Goal: Navigation & Orientation: Find specific page/section

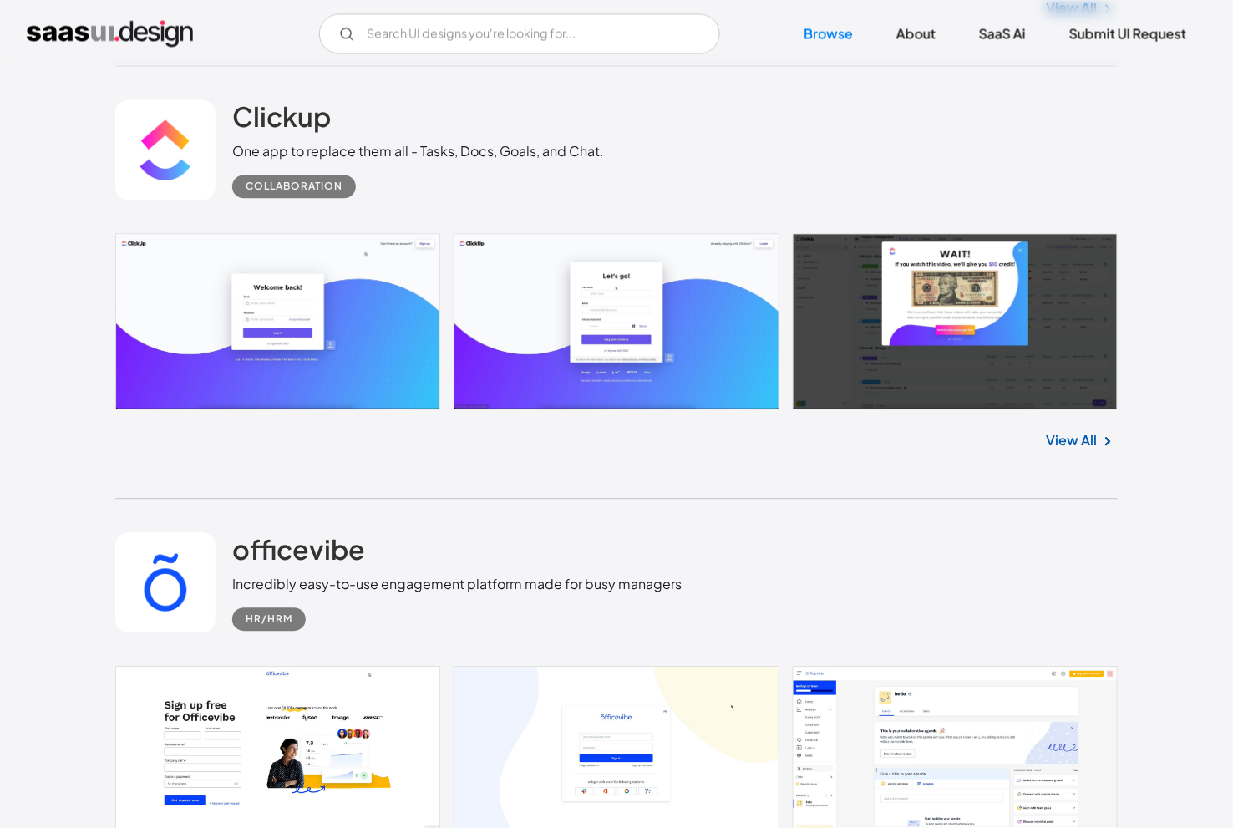
scroll to position [1006, 0]
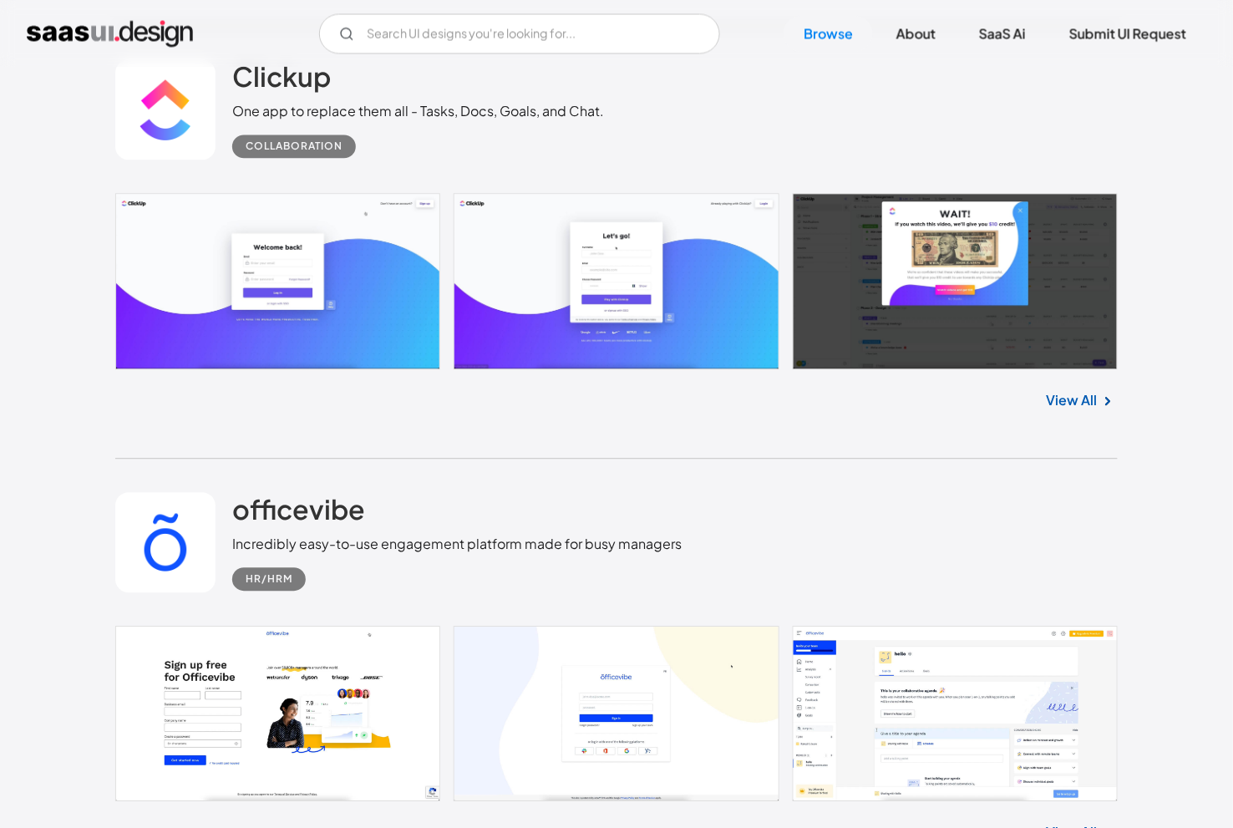
click at [1083, 400] on link "View All" at bounding box center [1072, 400] width 51 height 20
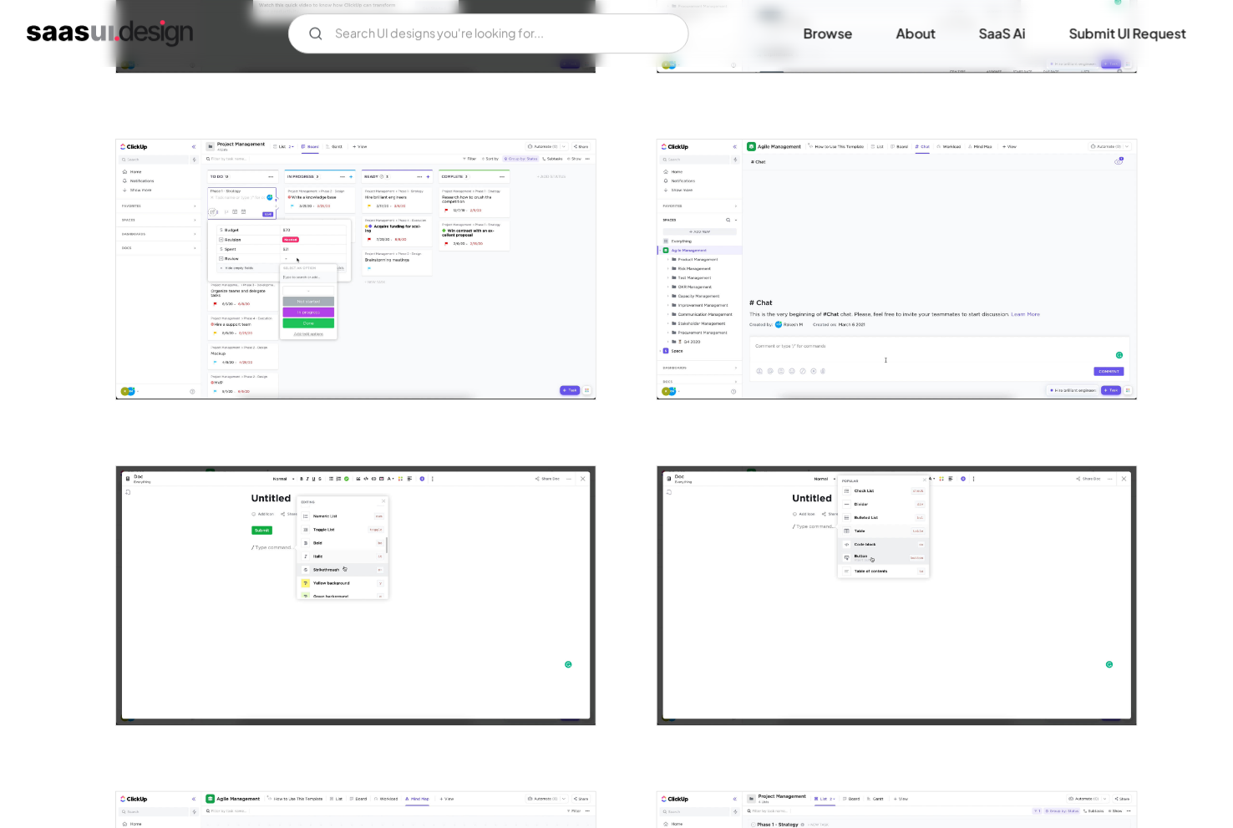
scroll to position [1305, 0]
